Goal: Information Seeking & Learning: Learn about a topic

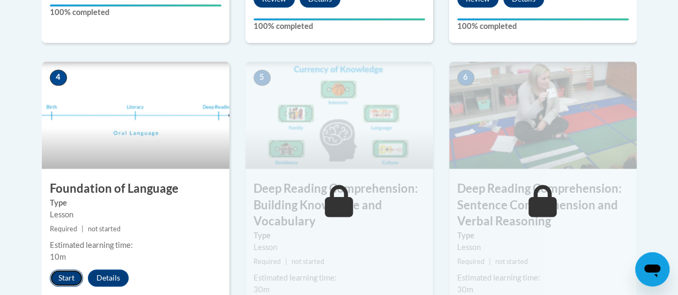
click at [68, 281] on button "Start" at bounding box center [66, 278] width 33 height 17
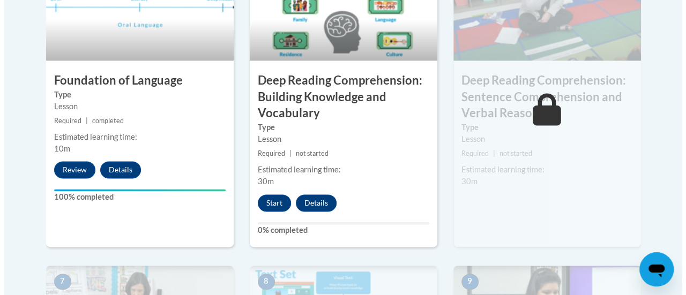
scroll to position [685, 0]
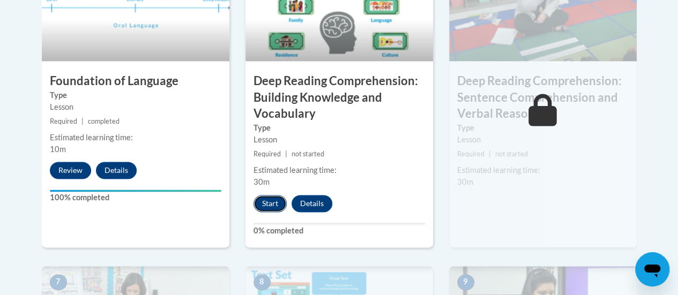
click at [278, 205] on button "Start" at bounding box center [269, 203] width 33 height 17
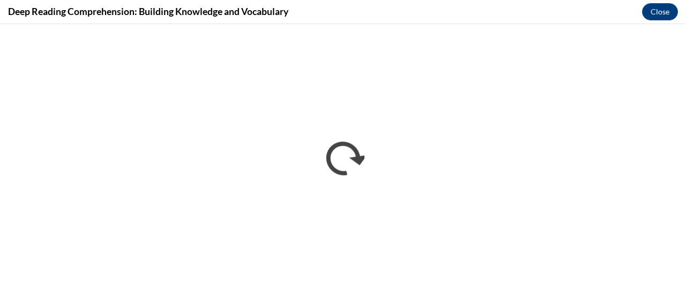
scroll to position [0, 0]
